Goal: Information Seeking & Learning: Learn about a topic

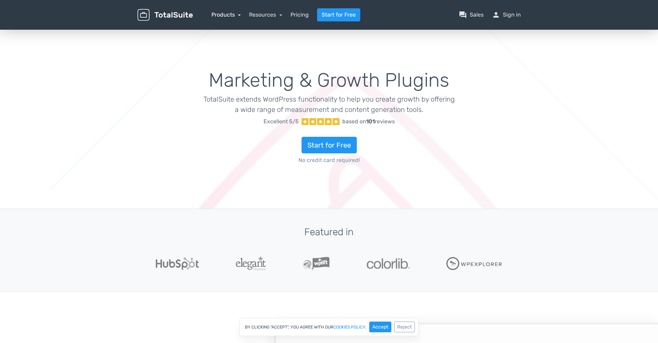
click at [229, 13] on link "Products" at bounding box center [226, 14] width 30 height 7
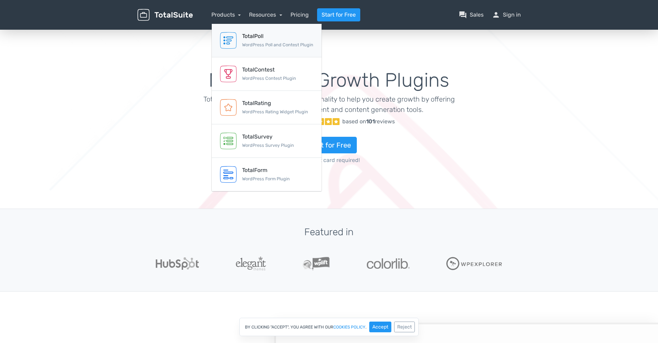
click at [269, 45] on small "WordPress Poll and Contest Plugin" at bounding box center [277, 44] width 71 height 5
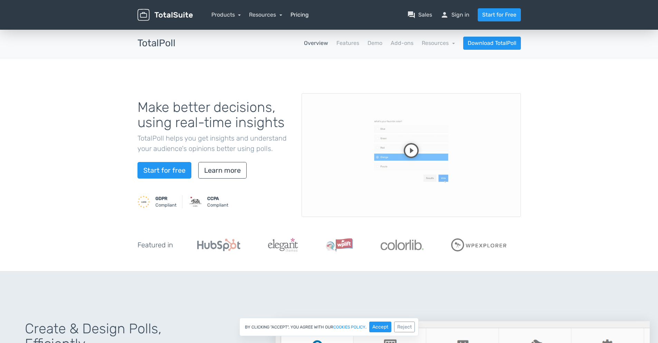
click at [300, 16] on link "Pricing" at bounding box center [300, 15] width 18 height 8
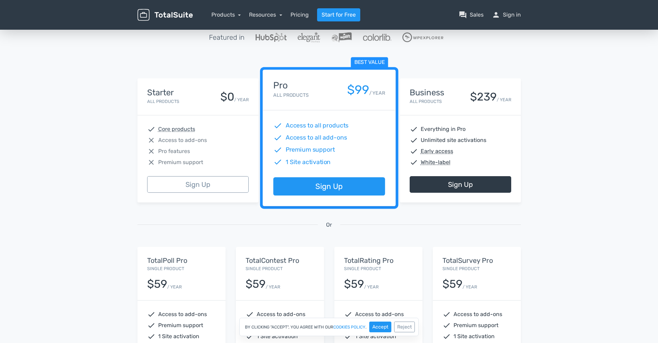
scroll to position [83, 0]
